Goal: Information Seeking & Learning: Understand process/instructions

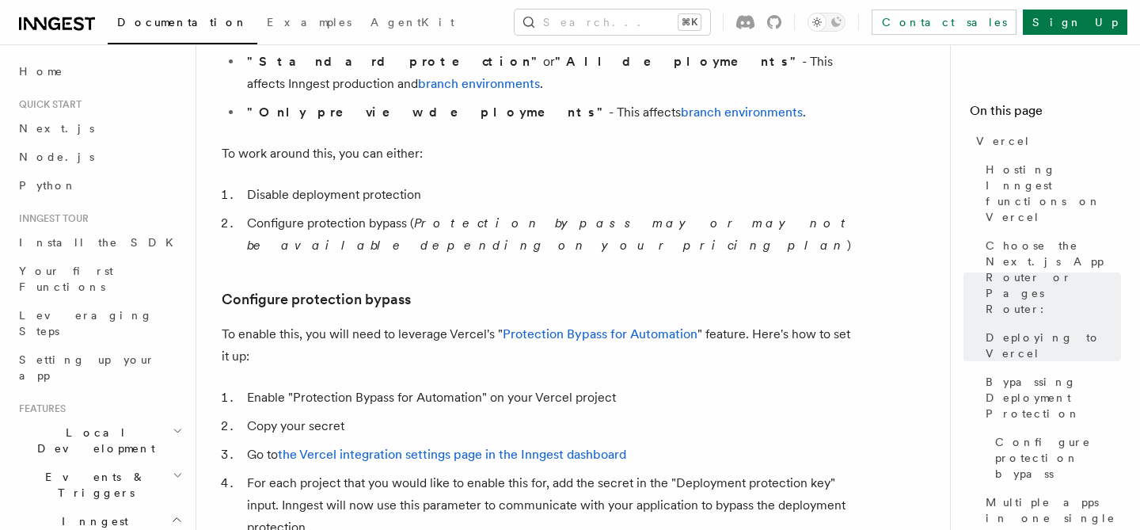
scroll to position [1297, 0]
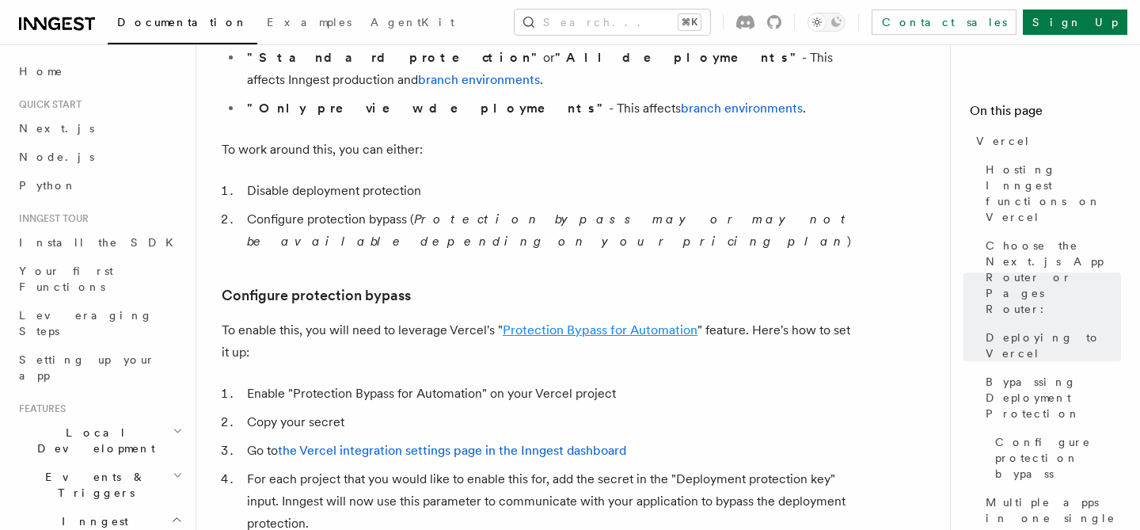
click at [556, 322] on link "Protection Bypass for Automation" at bounding box center [600, 329] width 195 height 15
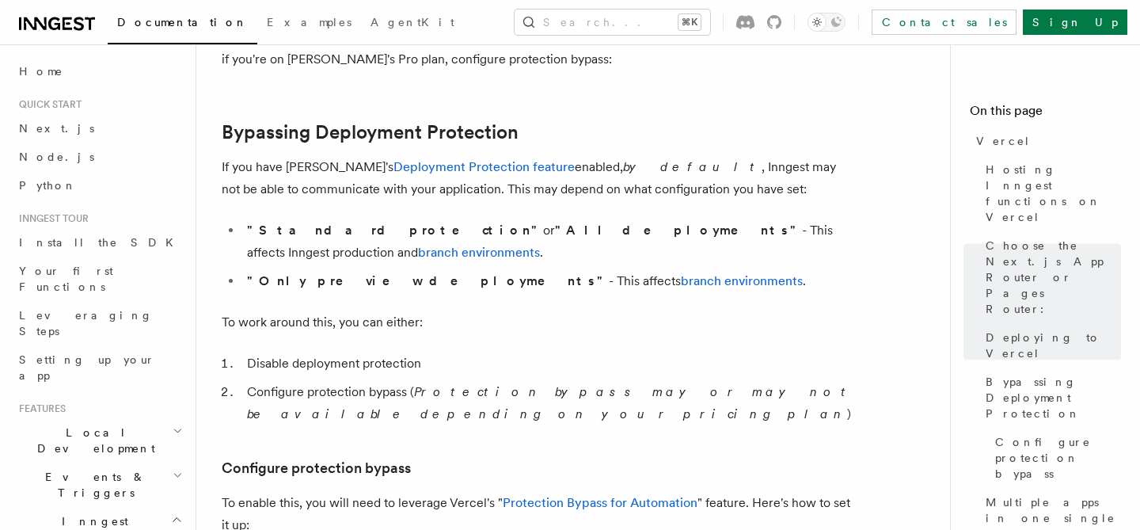
scroll to position [1171, 0]
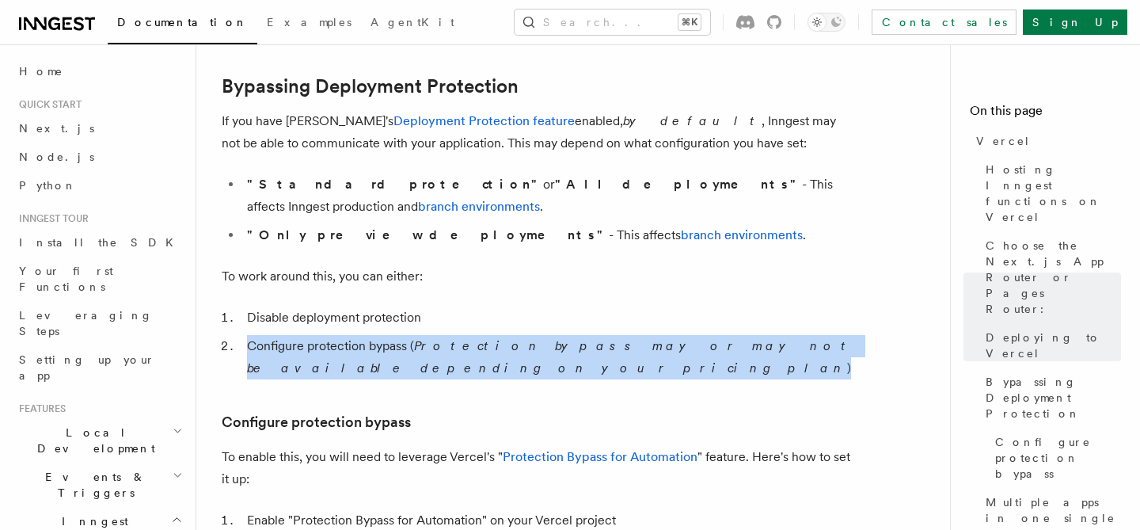
drag, startPoint x: 856, startPoint y: 326, endPoint x: 249, endPoint y: 325, distance: 607.4
copy li "Configure protection bypass ( Protection bypass may or may not be available dep…"
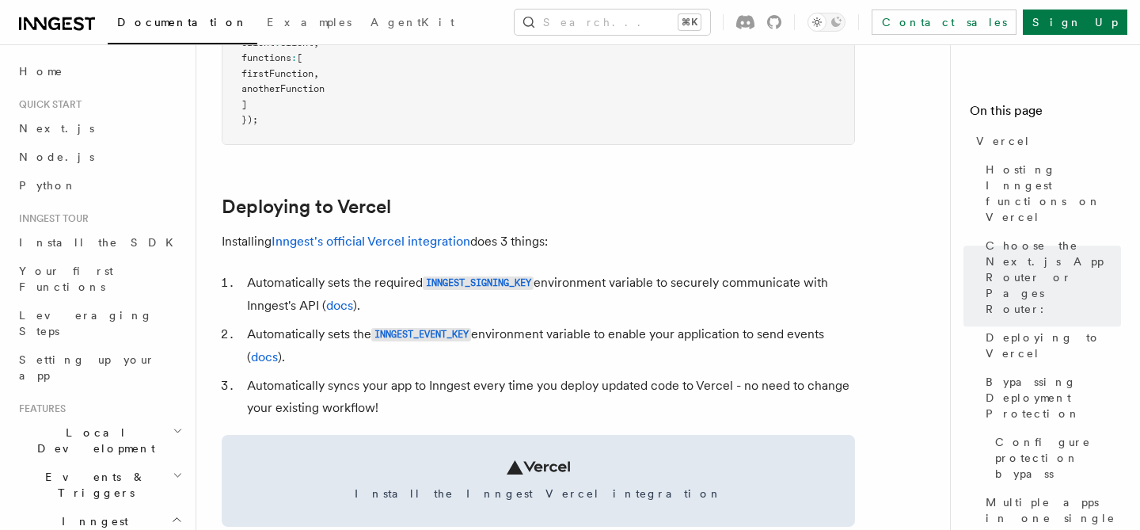
scroll to position [479, 0]
